Goal: Find specific page/section: Find specific page/section

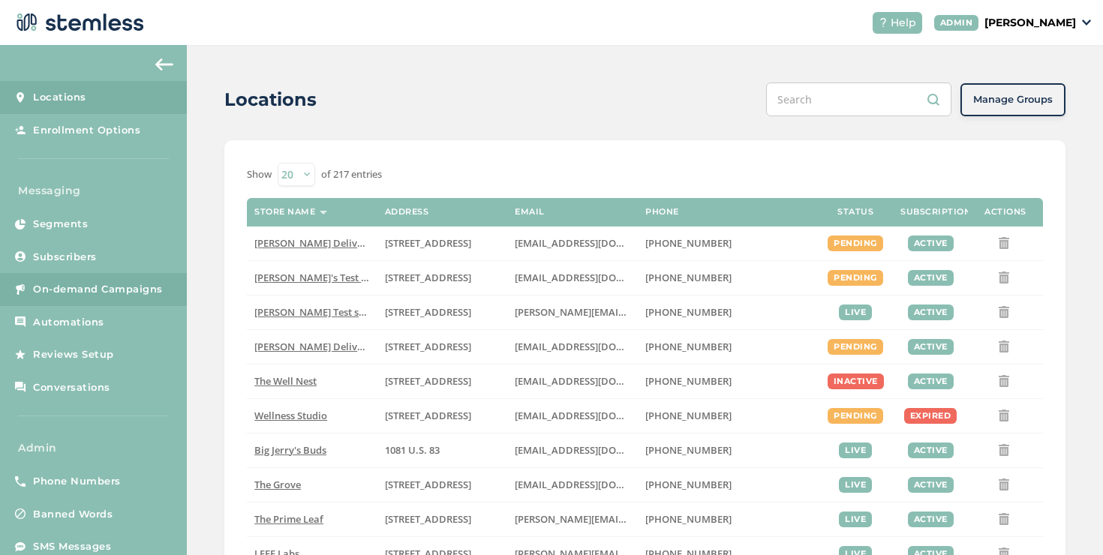
click at [138, 302] on link "On-demand Campaigns" at bounding box center [93, 289] width 187 height 33
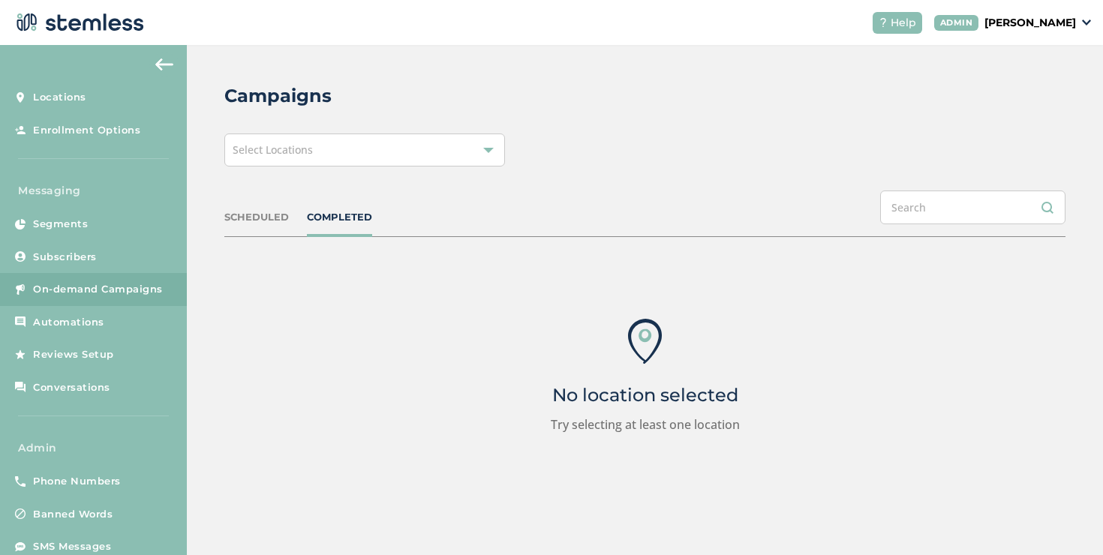
click at [402, 145] on div "Select Locations" at bounding box center [364, 150] width 281 height 33
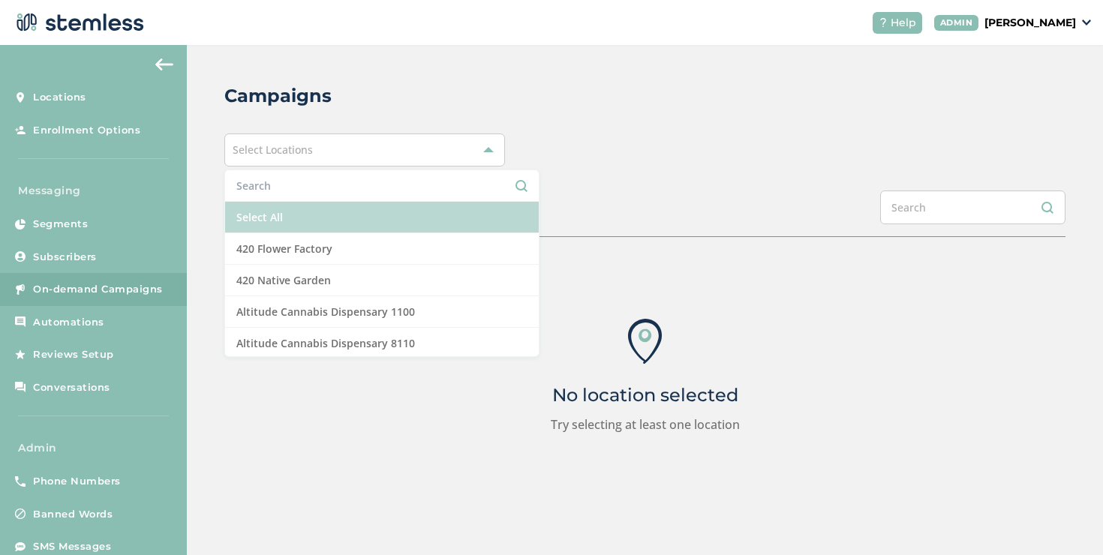
click at [314, 216] on li "Select All" at bounding box center [382, 218] width 314 height 32
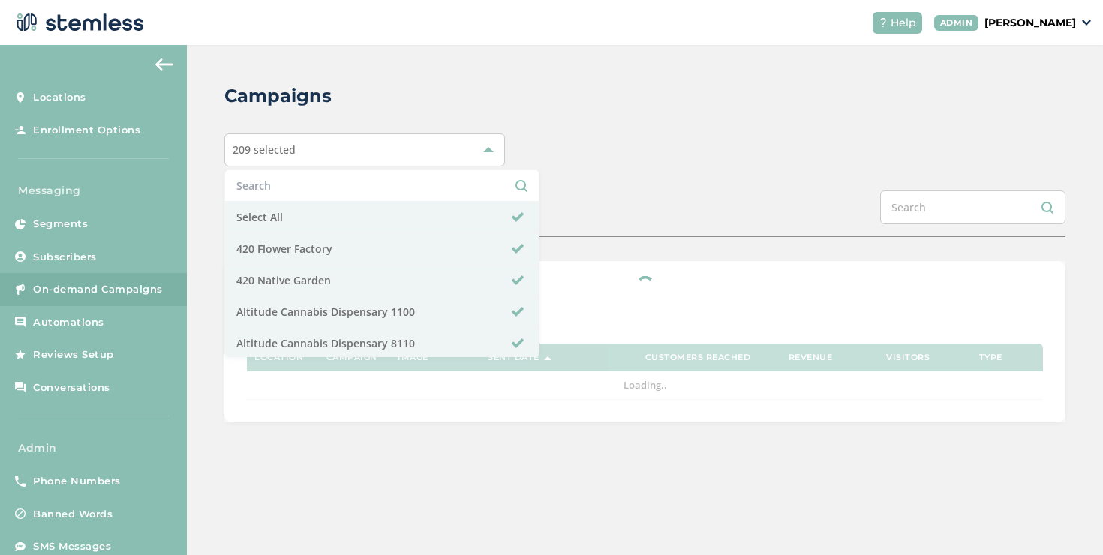
click at [584, 189] on div "Campaigns 209 selected Select All 420 Flower Factory 420 Native Garden Altitude…" at bounding box center [645, 252] width 916 height 415
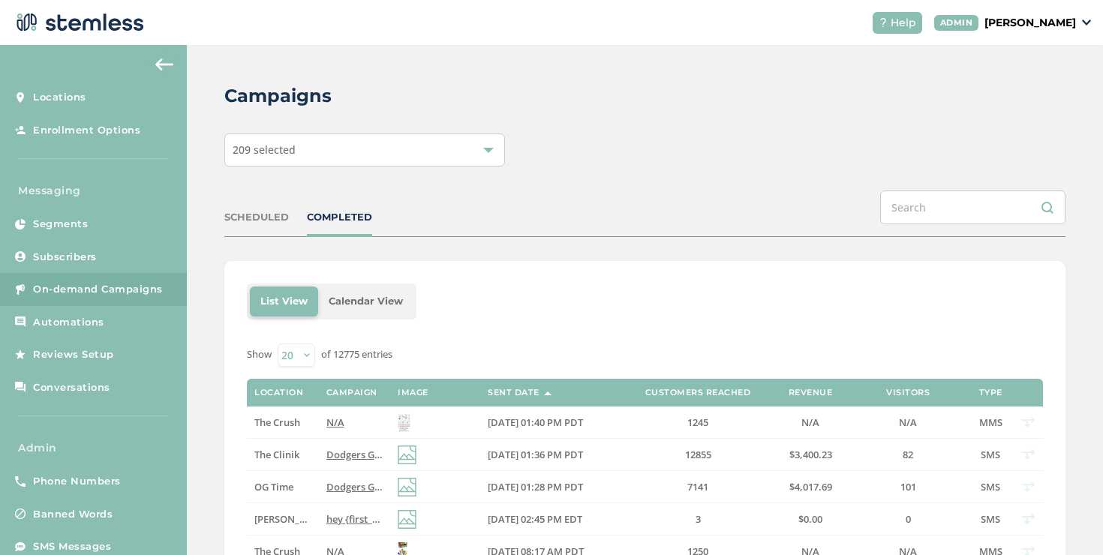
click at [357, 218] on div "COMPLETED" at bounding box center [339, 217] width 65 height 15
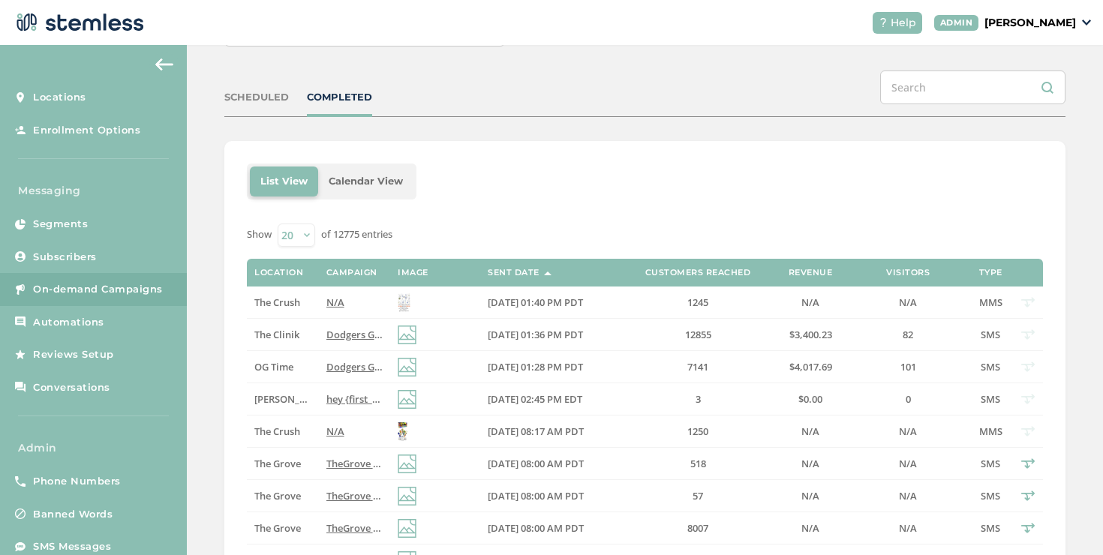
scroll to position [151, 0]
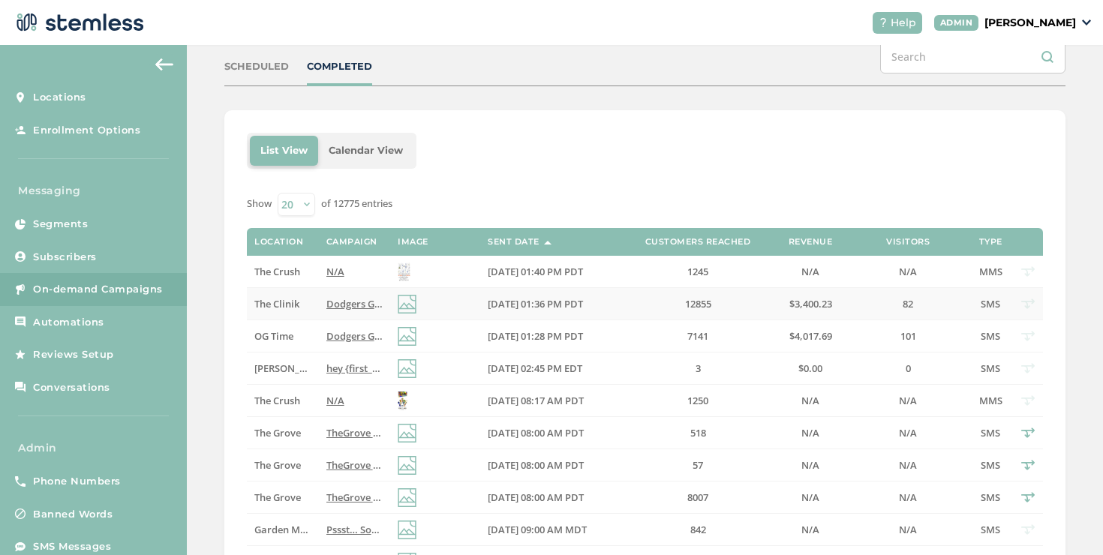
click at [340, 305] on span "Dodgers Game 1 Tonight! Score 40% Off Your favorite brands at OG time. Click th…" at bounding box center [618, 304] width 584 height 14
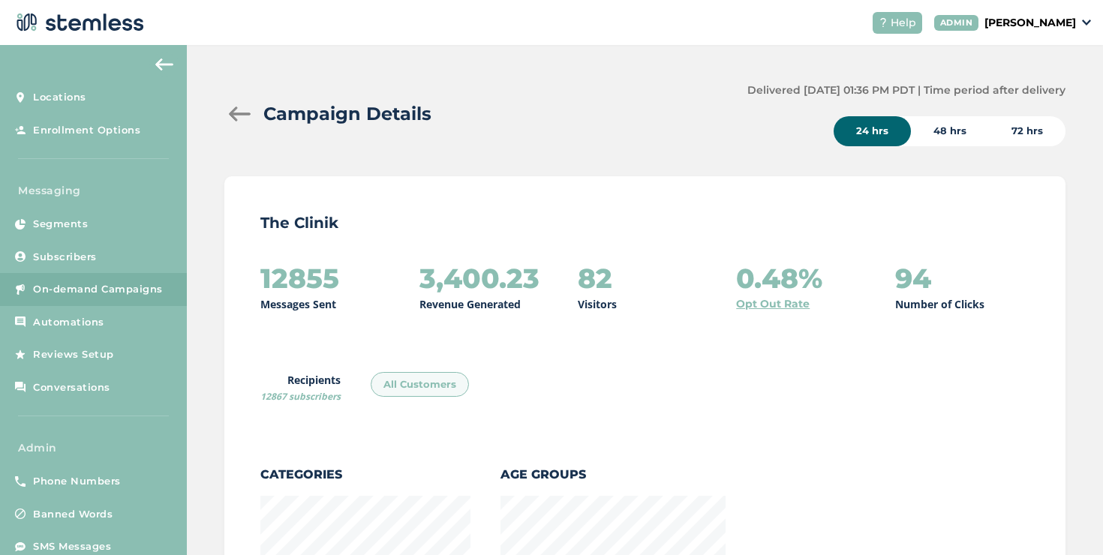
click at [233, 113] on div at bounding box center [239, 114] width 30 height 15
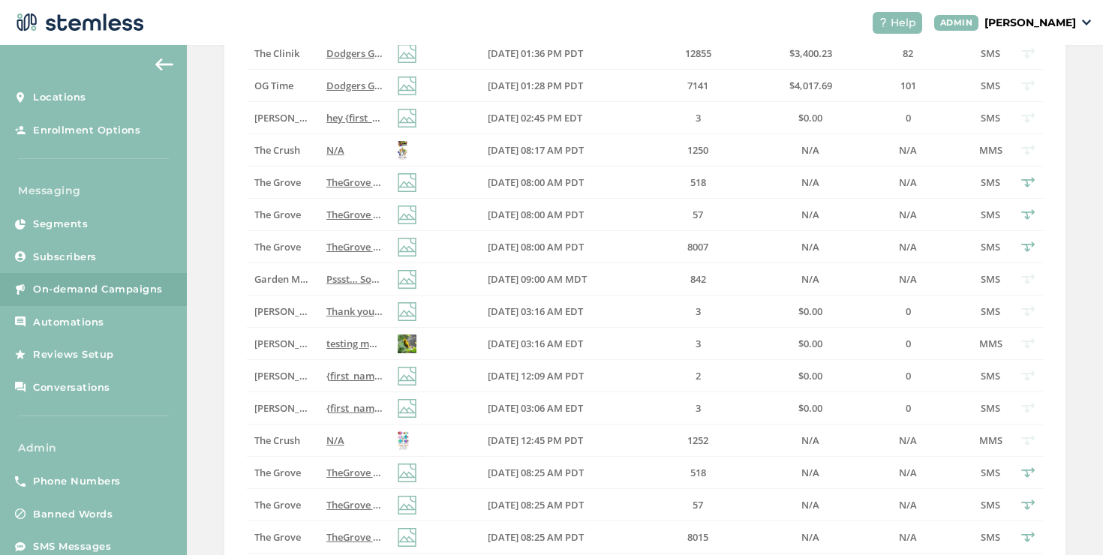
scroll to position [409, 0]
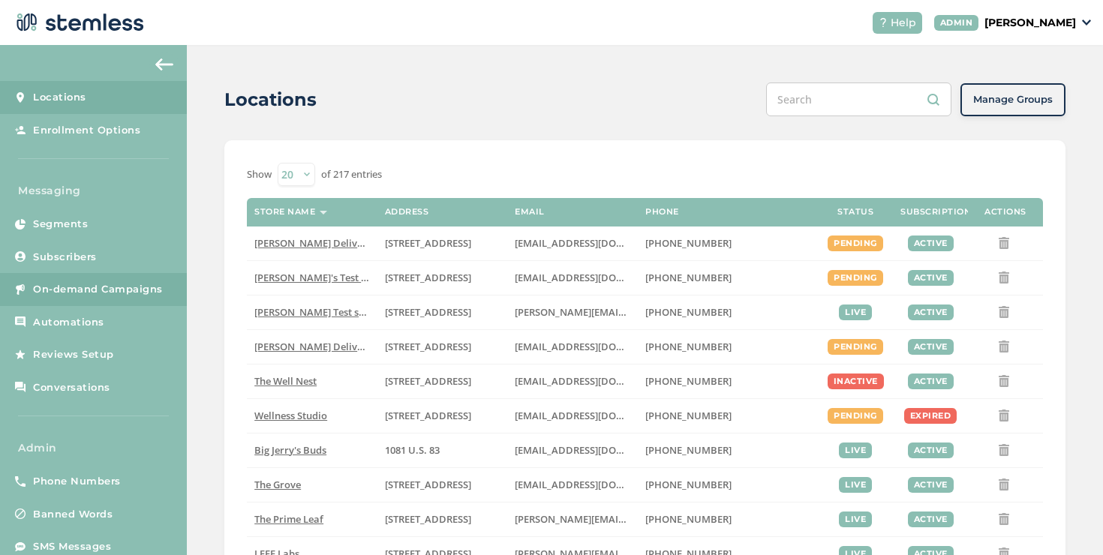
click at [149, 284] on span "On-demand Campaigns" at bounding box center [98, 289] width 130 height 15
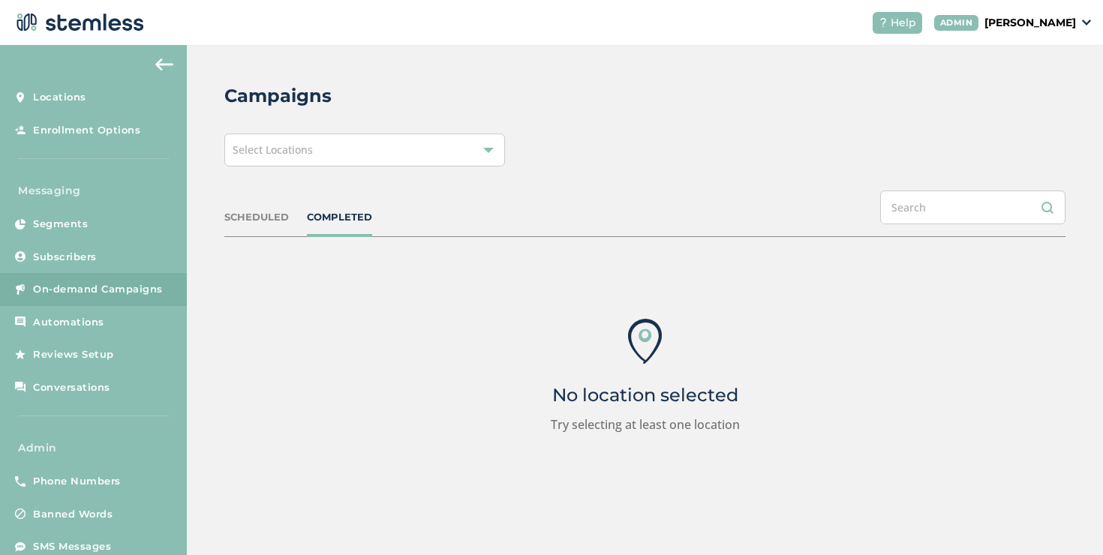
click at [230, 158] on div "Select Locations" at bounding box center [364, 150] width 281 height 33
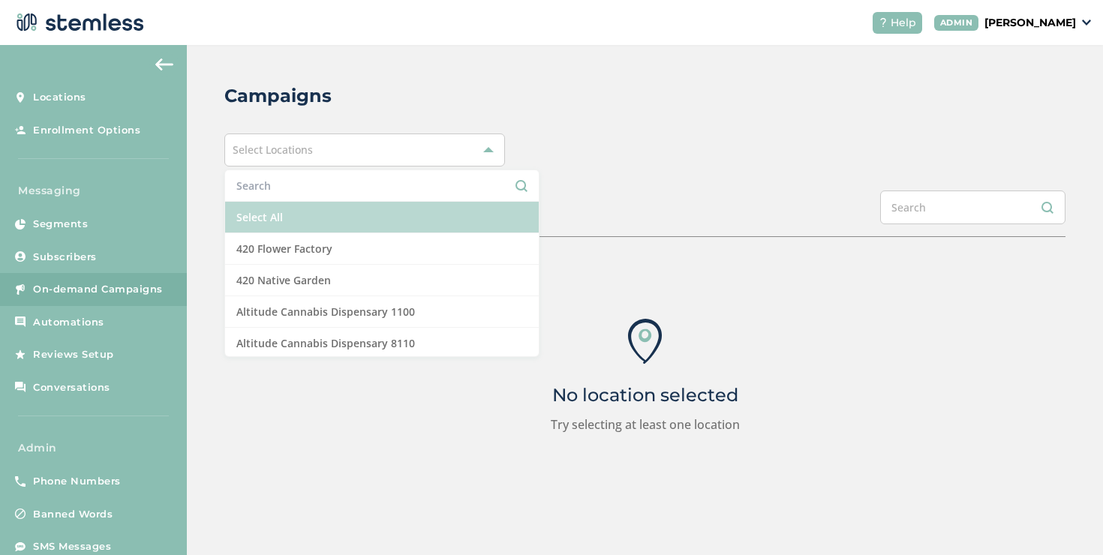
click at [270, 218] on li "Select All" at bounding box center [382, 218] width 314 height 32
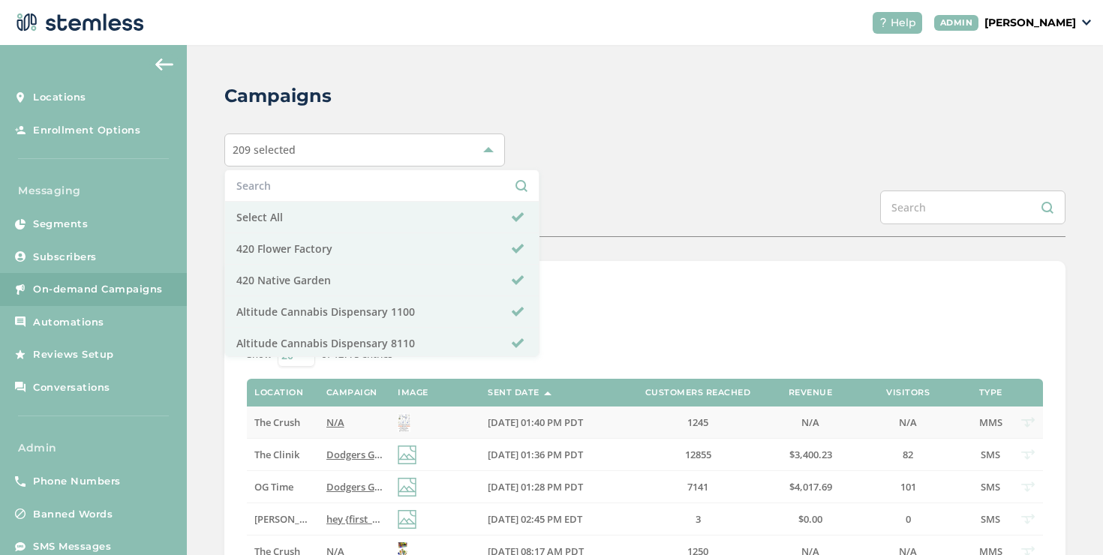
click at [275, 409] on td "The Crush" at bounding box center [282, 423] width 71 height 32
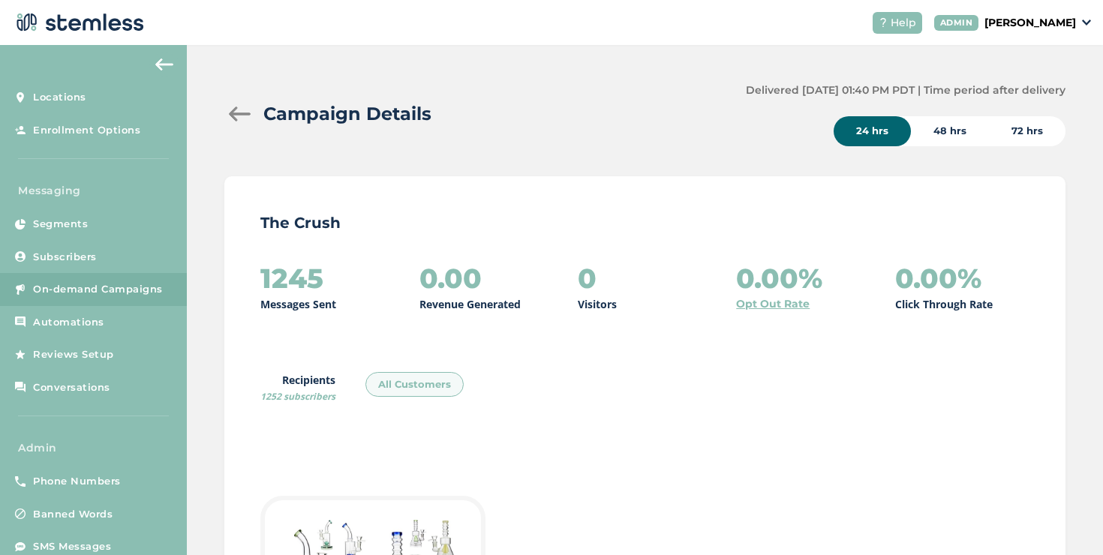
click at [243, 119] on div at bounding box center [239, 114] width 30 height 15
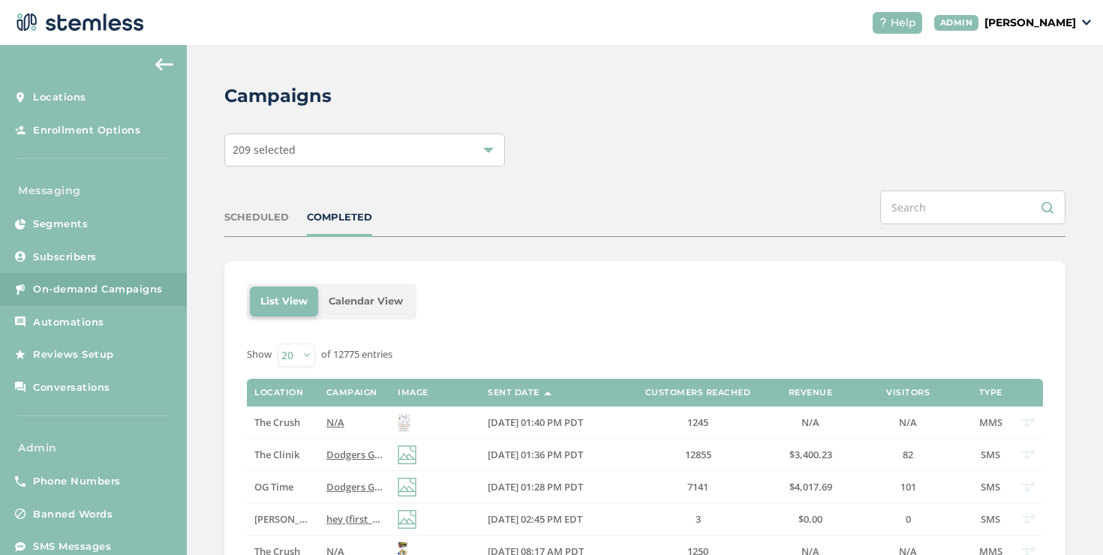
click at [249, 223] on div "SCHEDULED" at bounding box center [256, 217] width 65 height 15
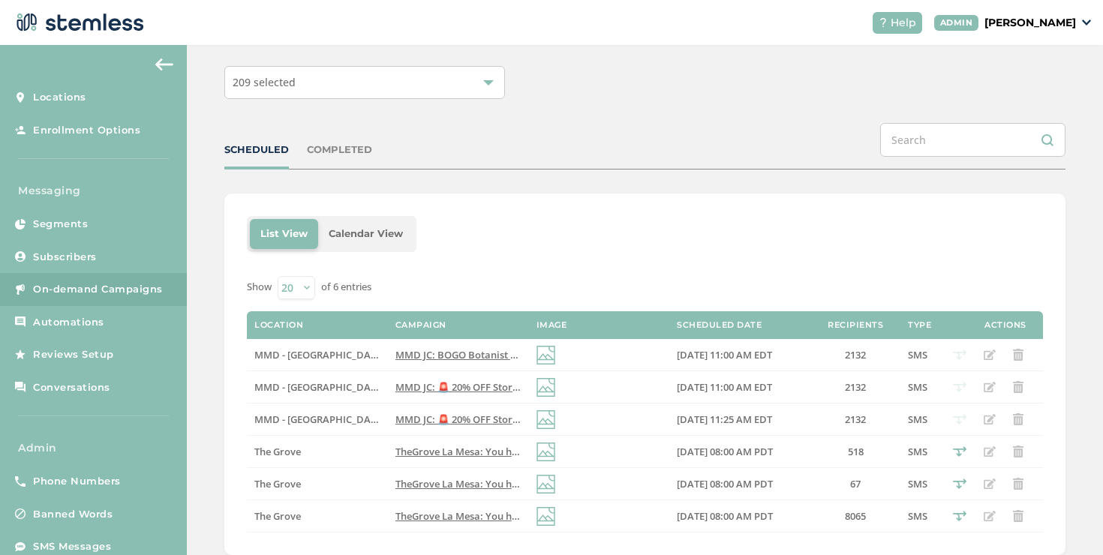
scroll to position [105, 0]
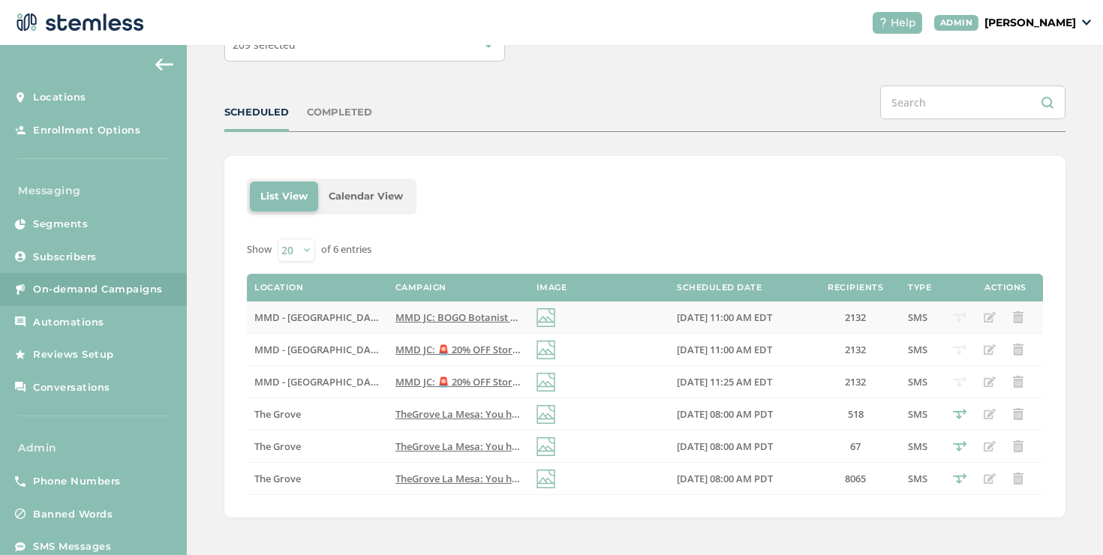
click at [391, 325] on td "MMD JC: BOGO Botanist today and tomorrow! 🔥 20% OFF Storewide🔥 BOGOs and MORE E…" at bounding box center [458, 318] width 141 height 32
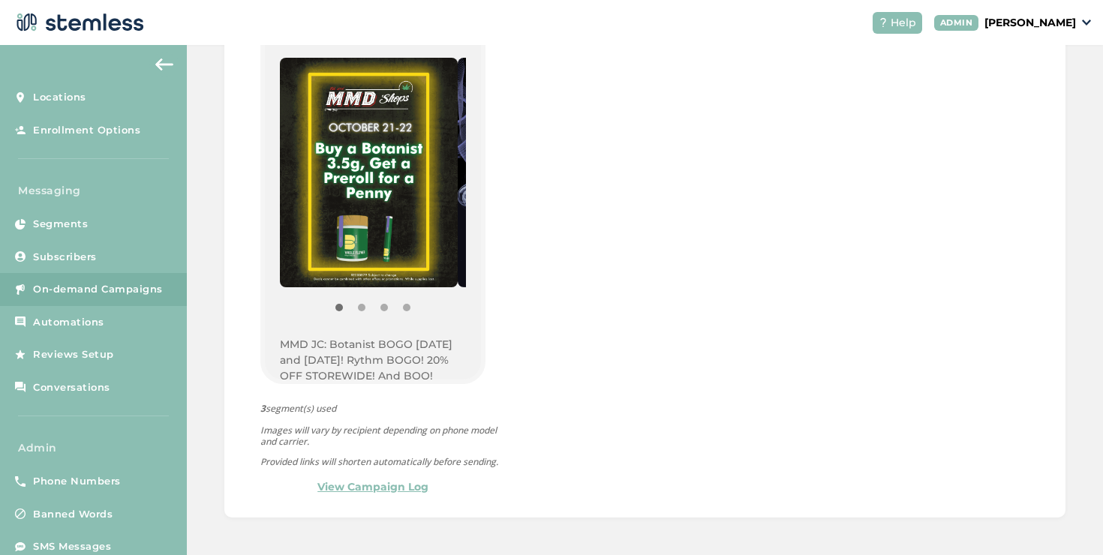
scroll to position [260, 0]
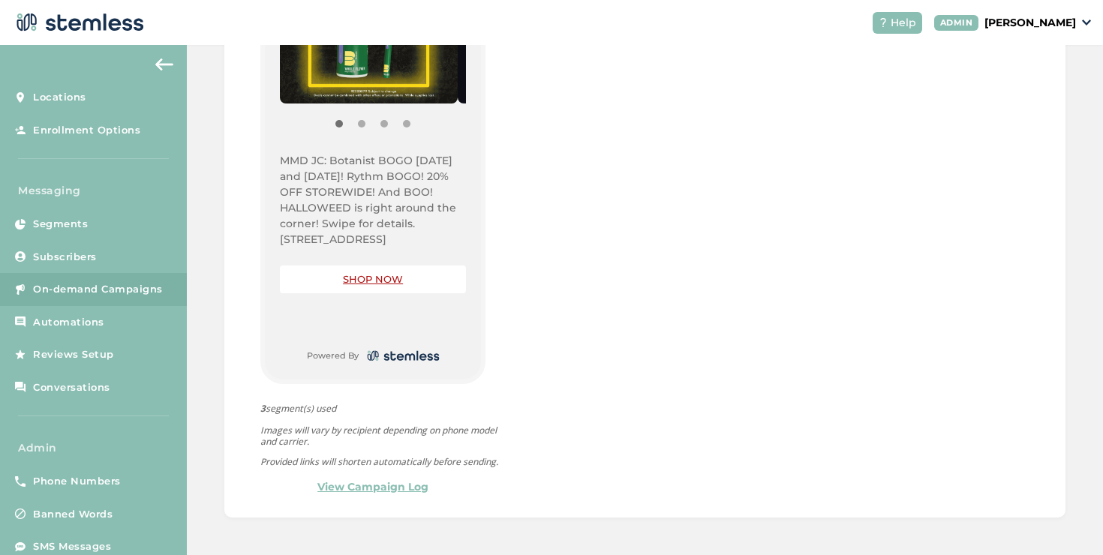
click at [369, 273] on link "SHOP NOW" at bounding box center [373, 279] width 60 height 12
